Goal: Find specific page/section

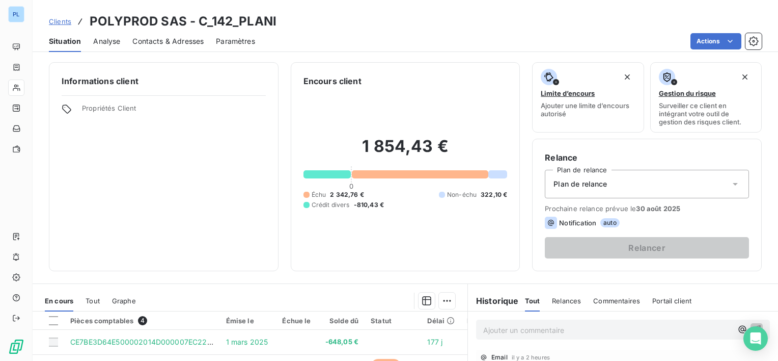
scroll to position [122, 0]
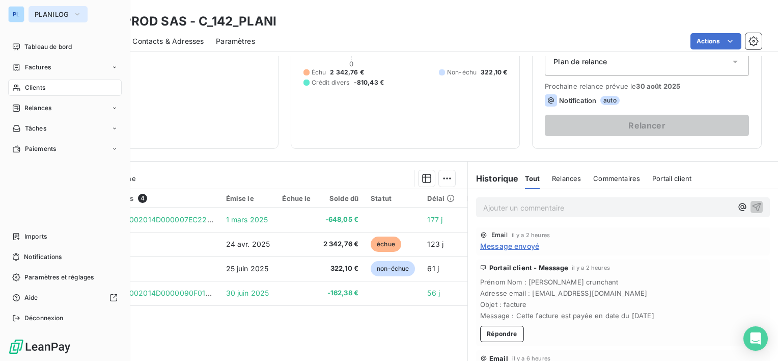
click at [49, 14] on span "PLANILOG" at bounding box center [52, 14] width 35 height 8
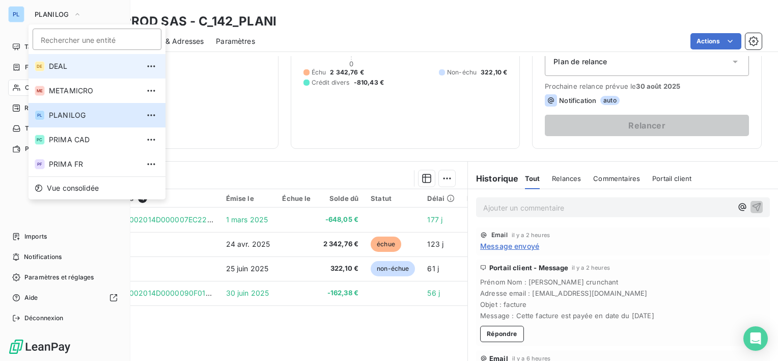
click at [55, 57] on li "DE DEAL" at bounding box center [97, 66] width 137 height 24
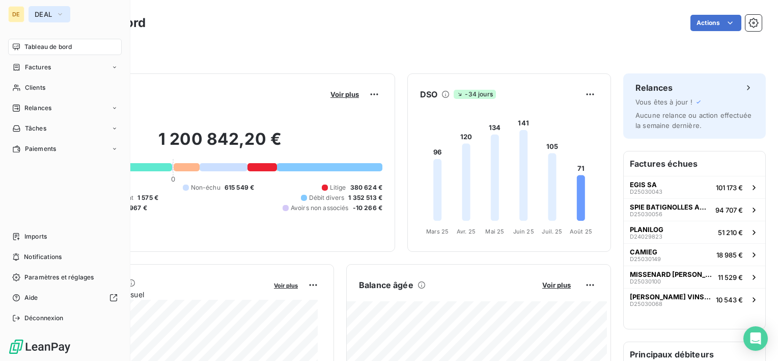
click at [55, 14] on button "DEAL" at bounding box center [50, 14] width 42 height 16
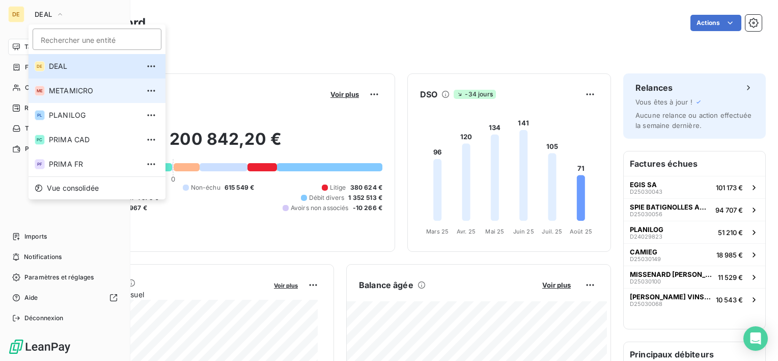
click at [67, 81] on li "ME METAMICRO" at bounding box center [97, 90] width 137 height 24
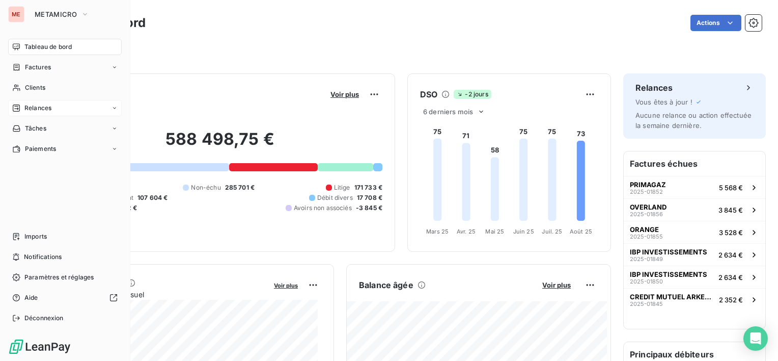
click at [55, 110] on div "Relances" at bounding box center [65, 108] width 114 height 16
